Goal: Register for event/course

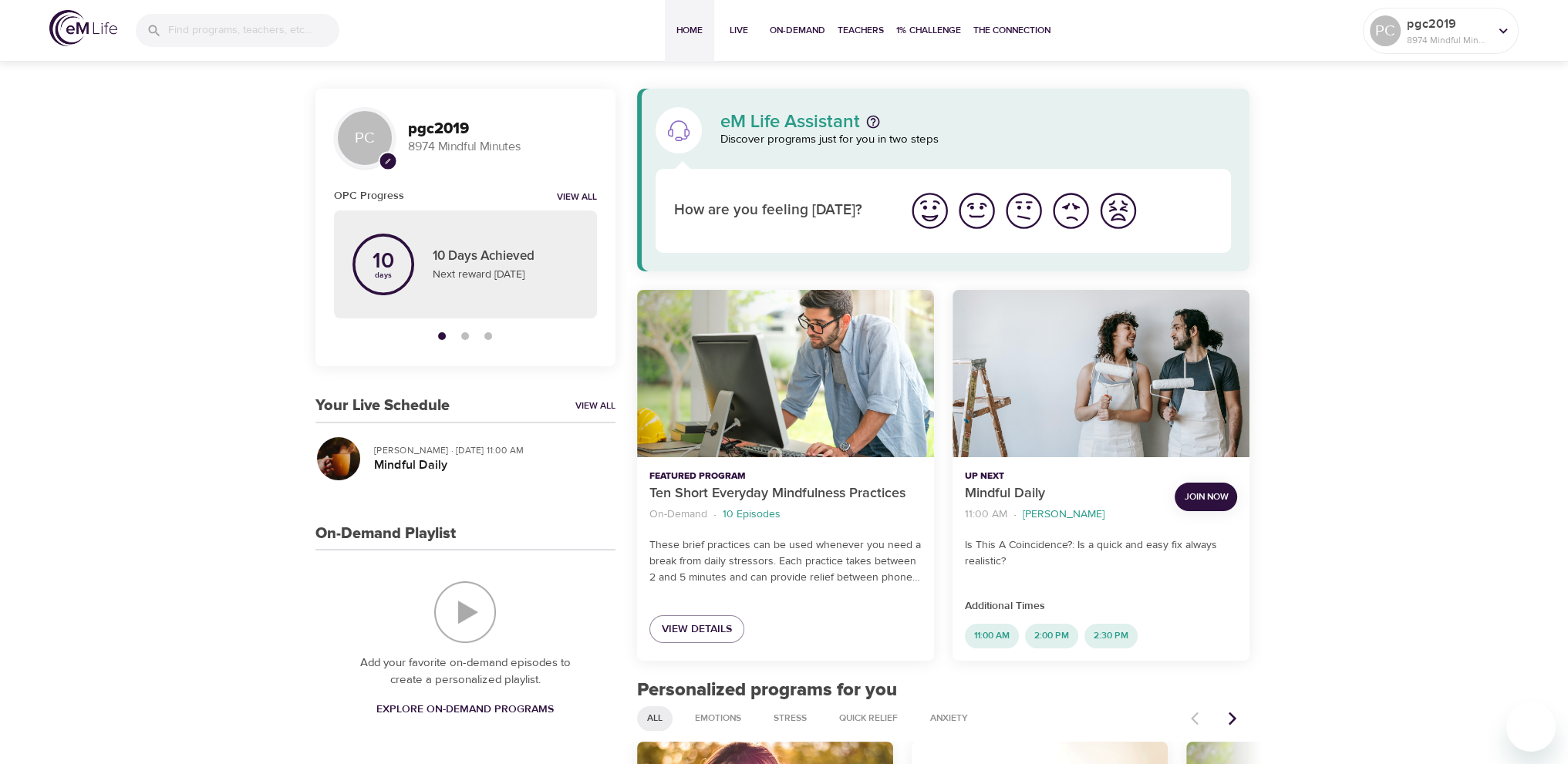
scroll to position [77, 0]
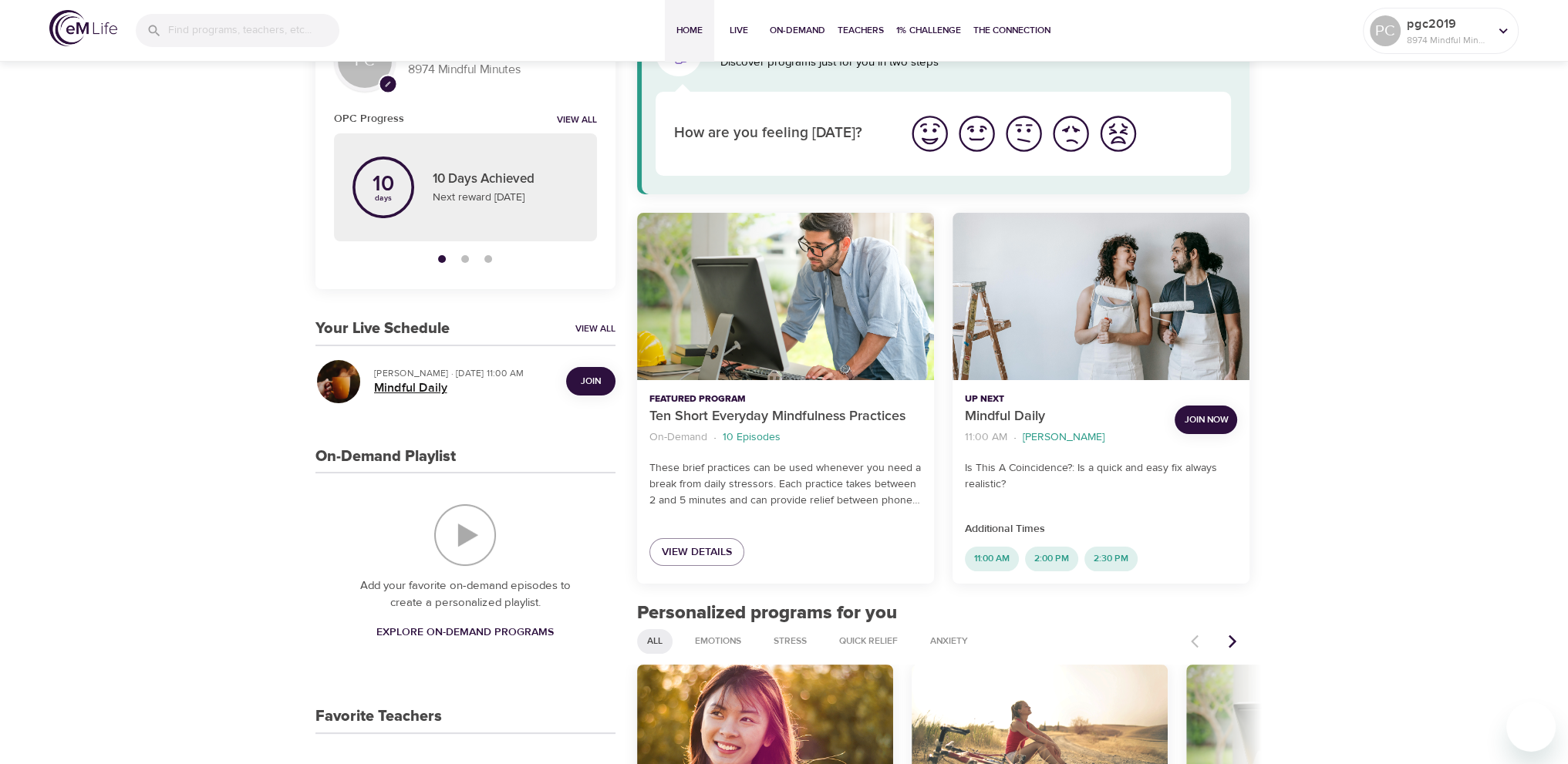
click at [408, 394] on h5 "Mindful Daily" at bounding box center [464, 387] width 180 height 16
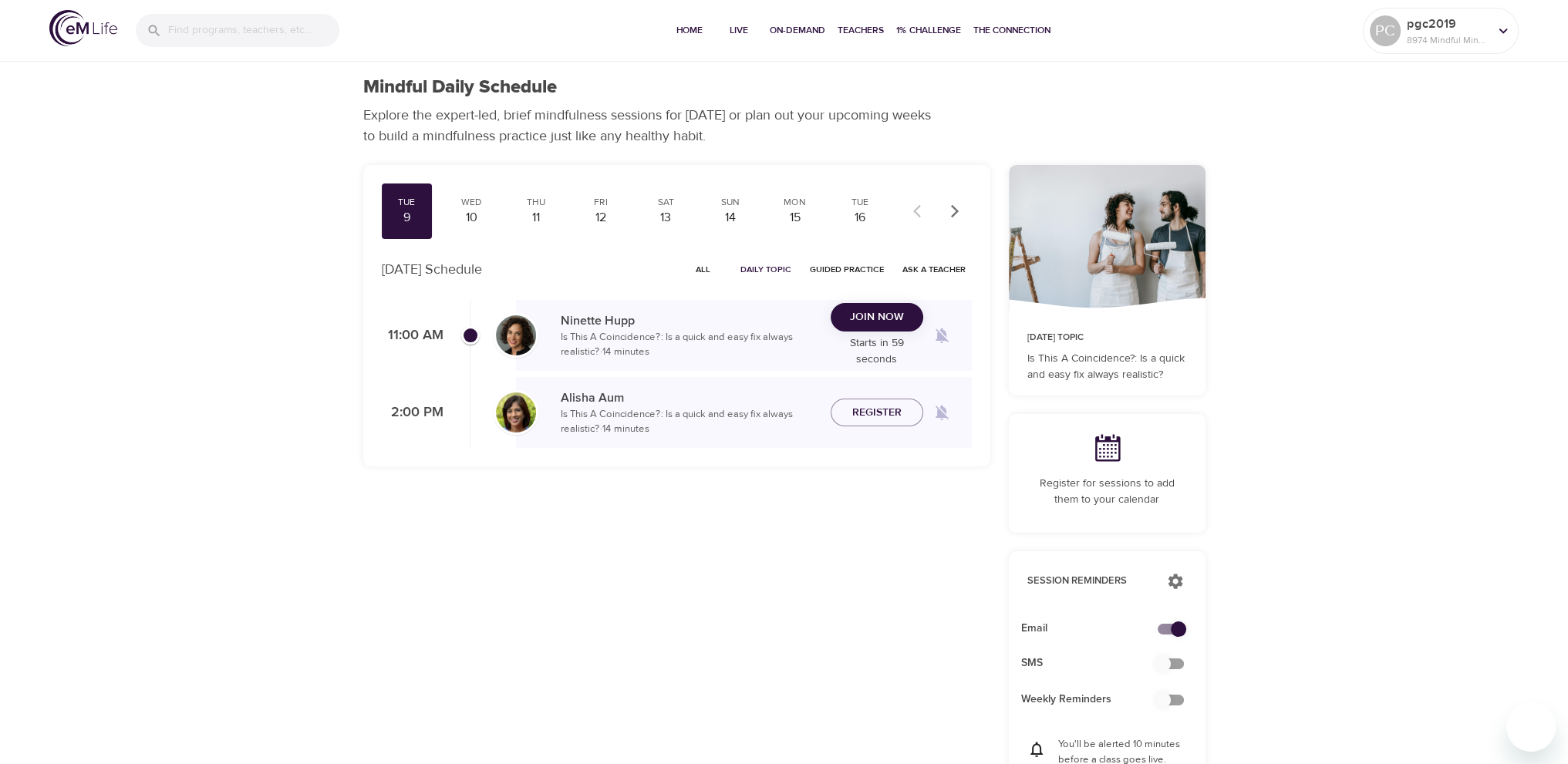
click at [892, 321] on span "Join Now" at bounding box center [877, 316] width 54 height 19
